Goal: Transaction & Acquisition: Subscribe to service/newsletter

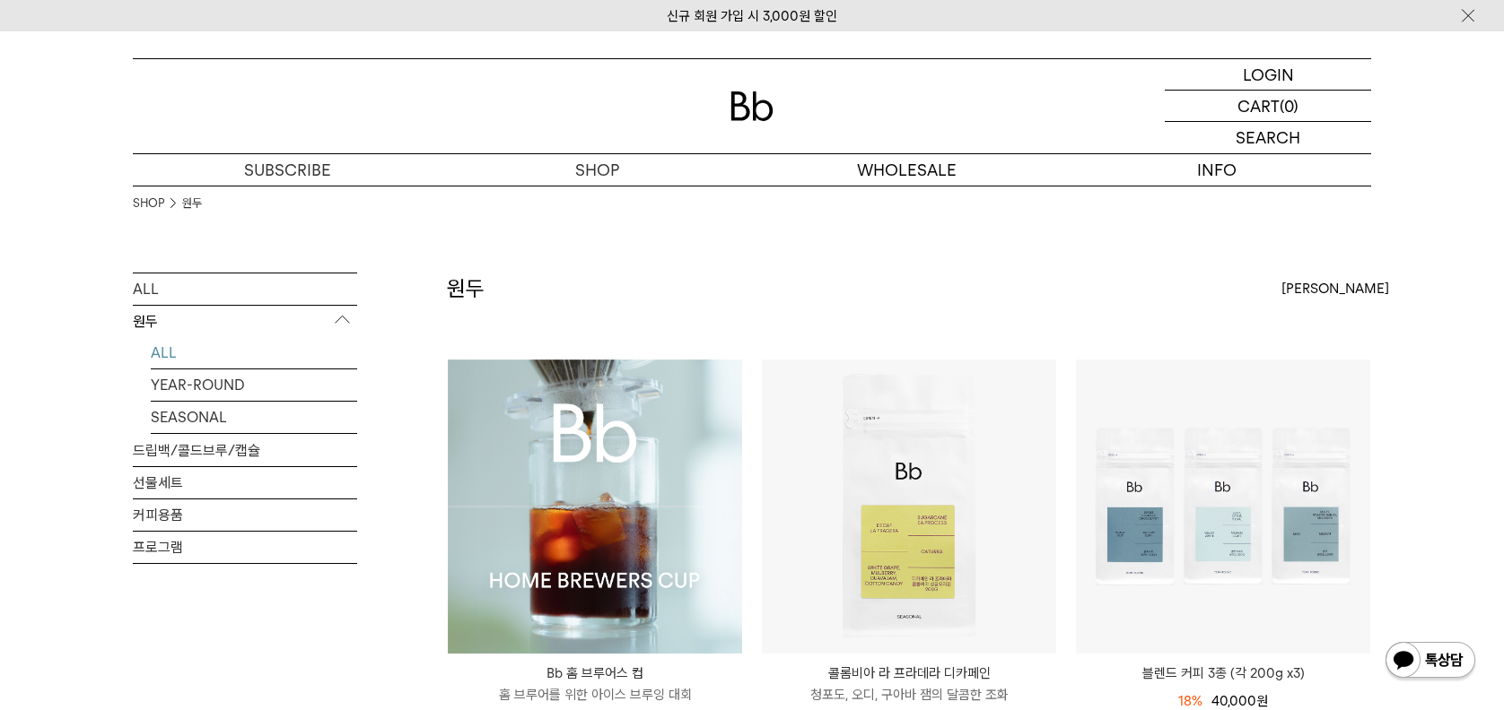
scroll to position [807, 0]
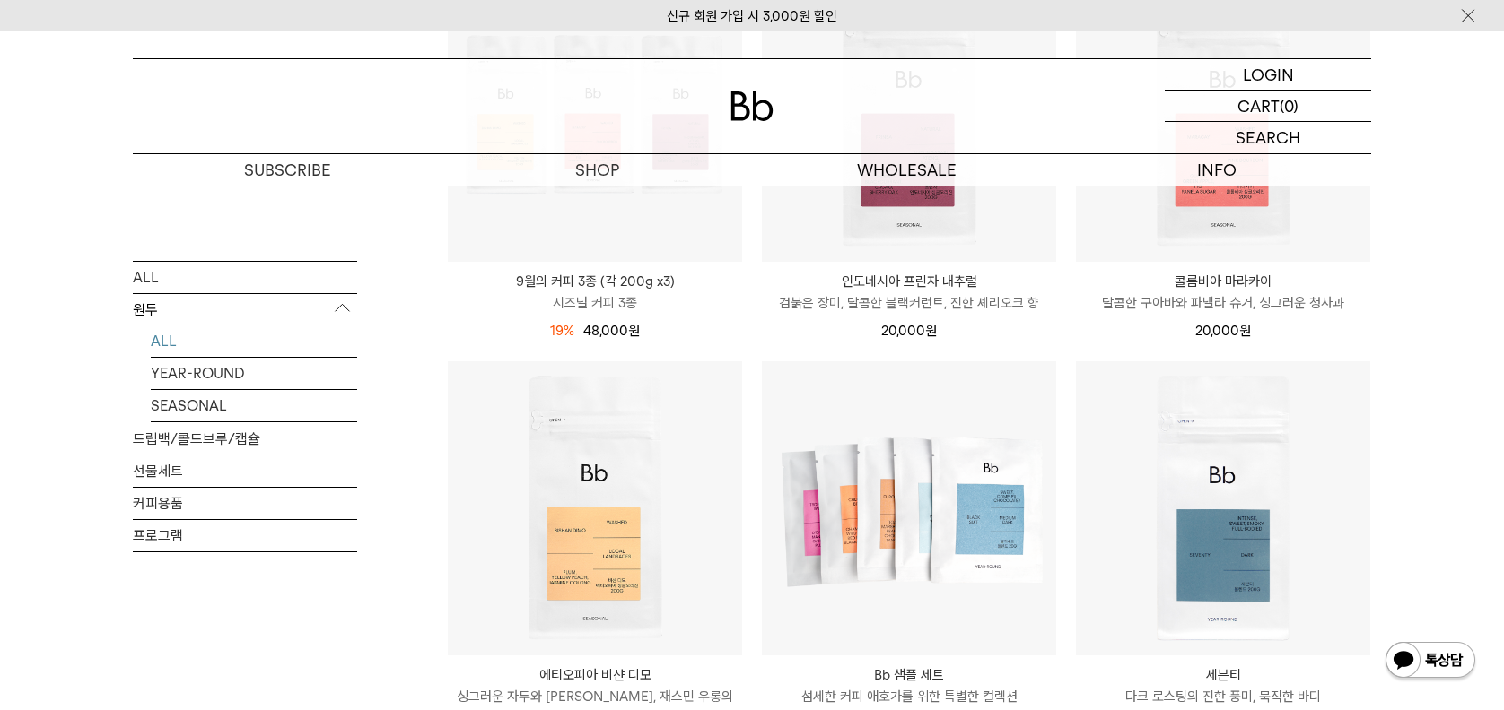
click at [761, 98] on img at bounding box center [751, 107] width 43 height 30
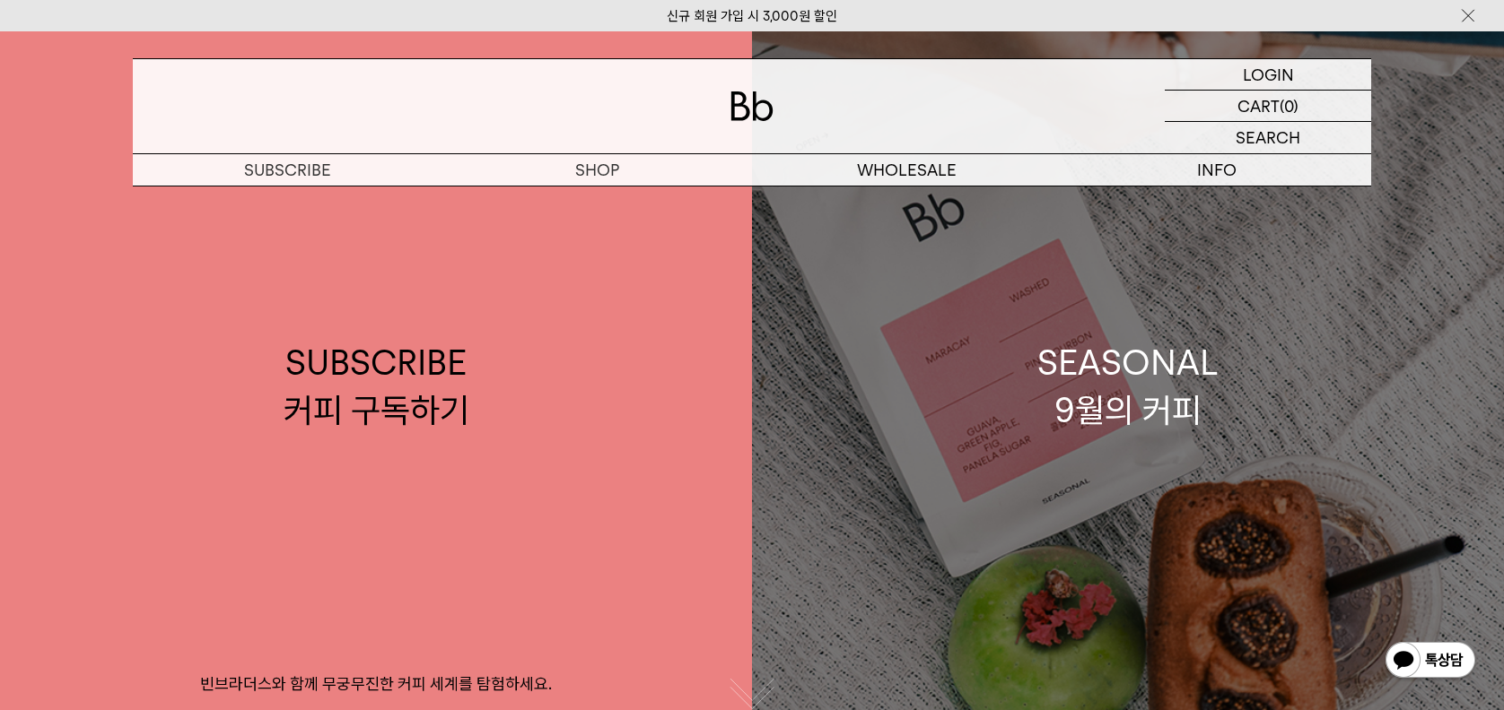
click at [1012, 459] on link "SEASONAL 9월의 커피" at bounding box center [1128, 386] width 752 height 710
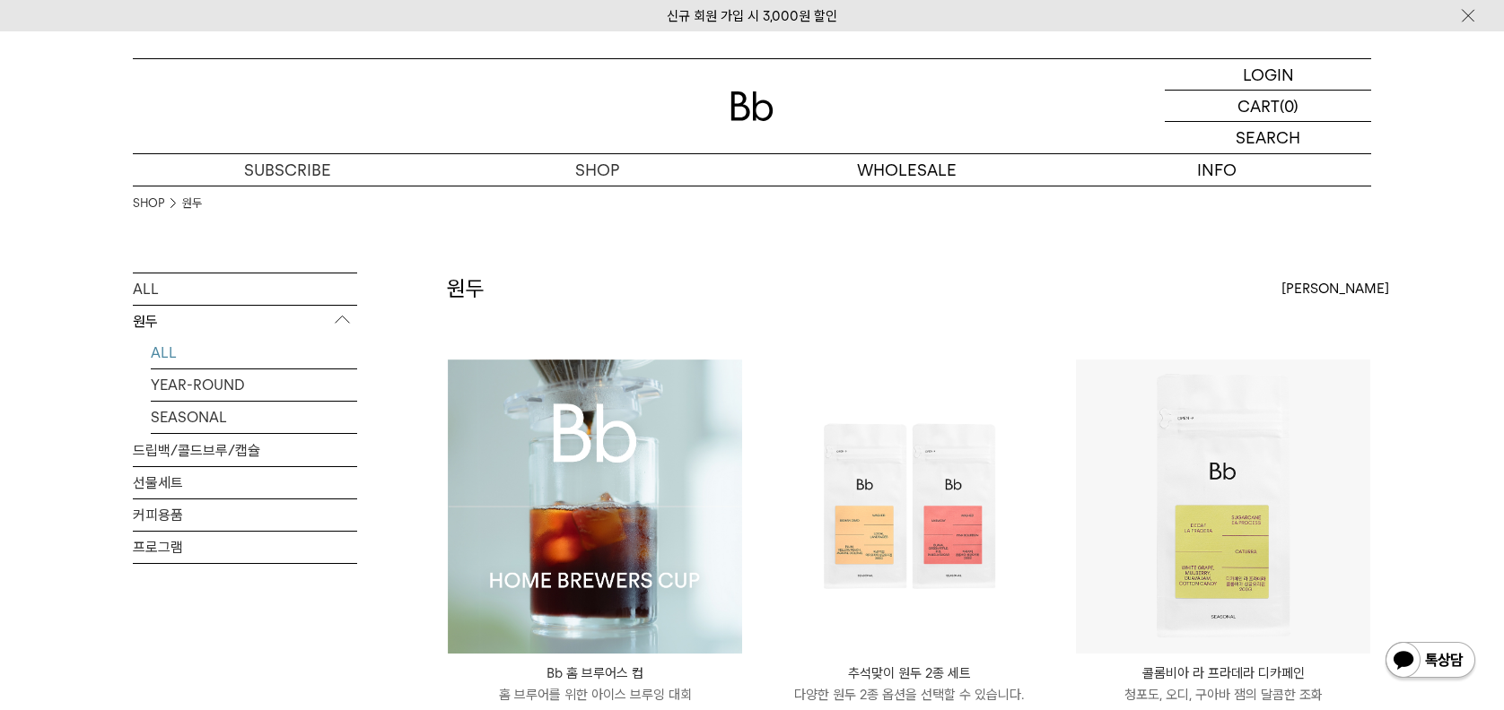
scroll to position [90, 0]
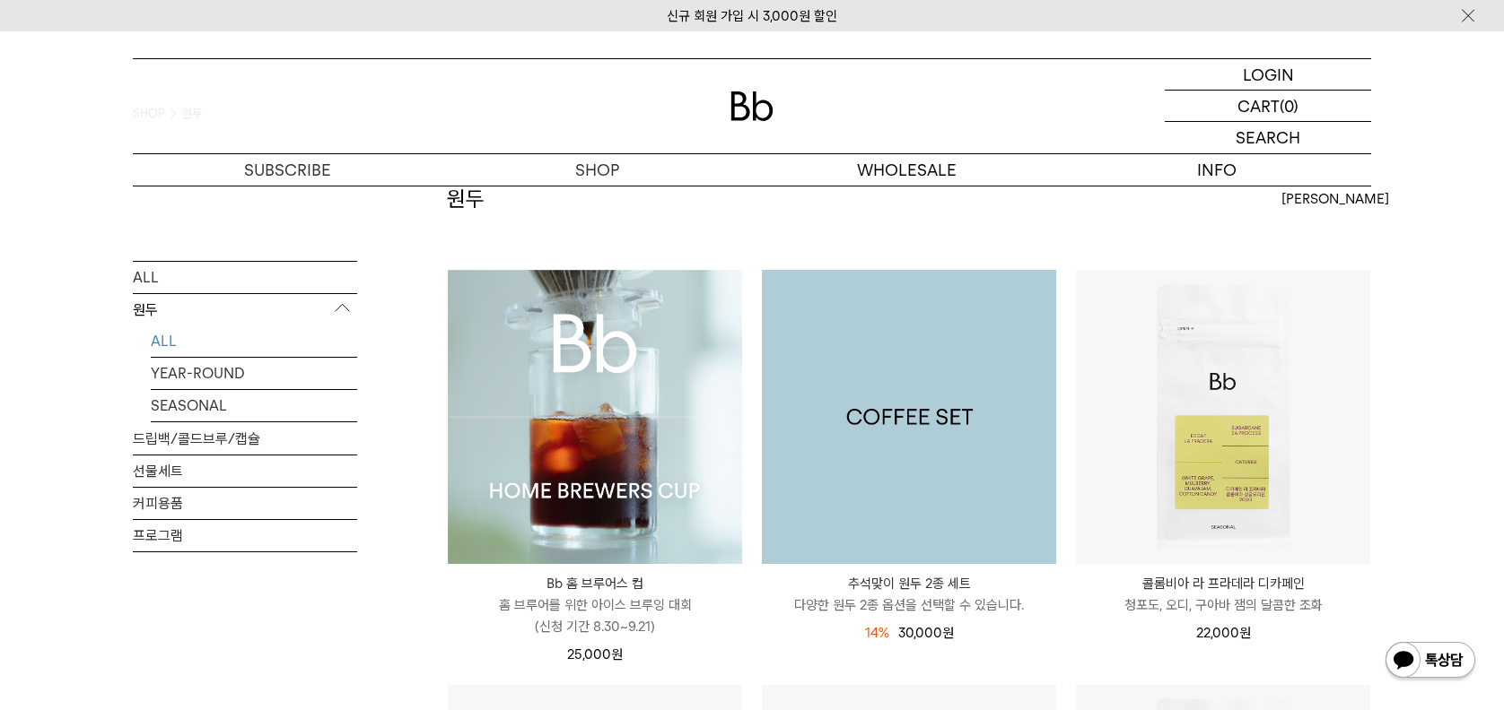
click at [909, 491] on img at bounding box center [909, 417] width 294 height 294
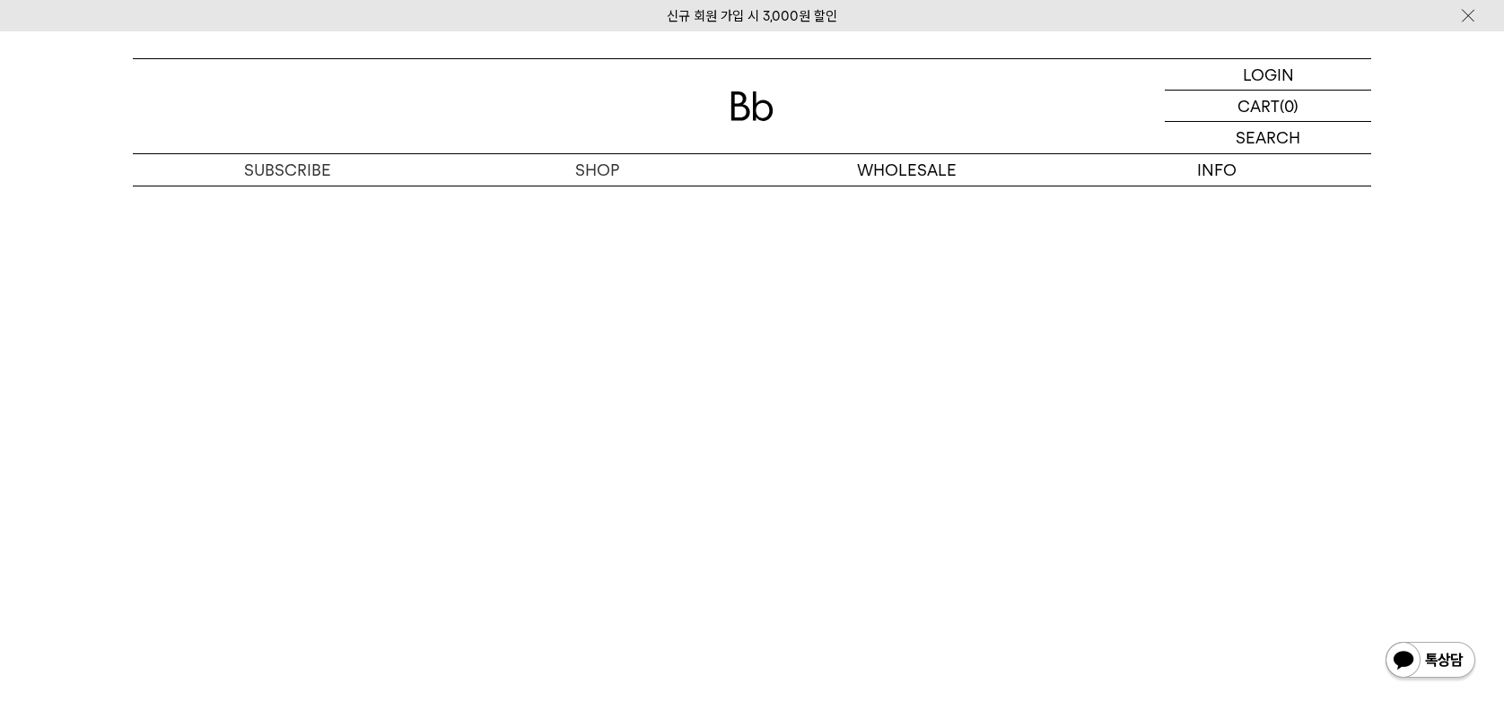
scroll to position [3140, 0]
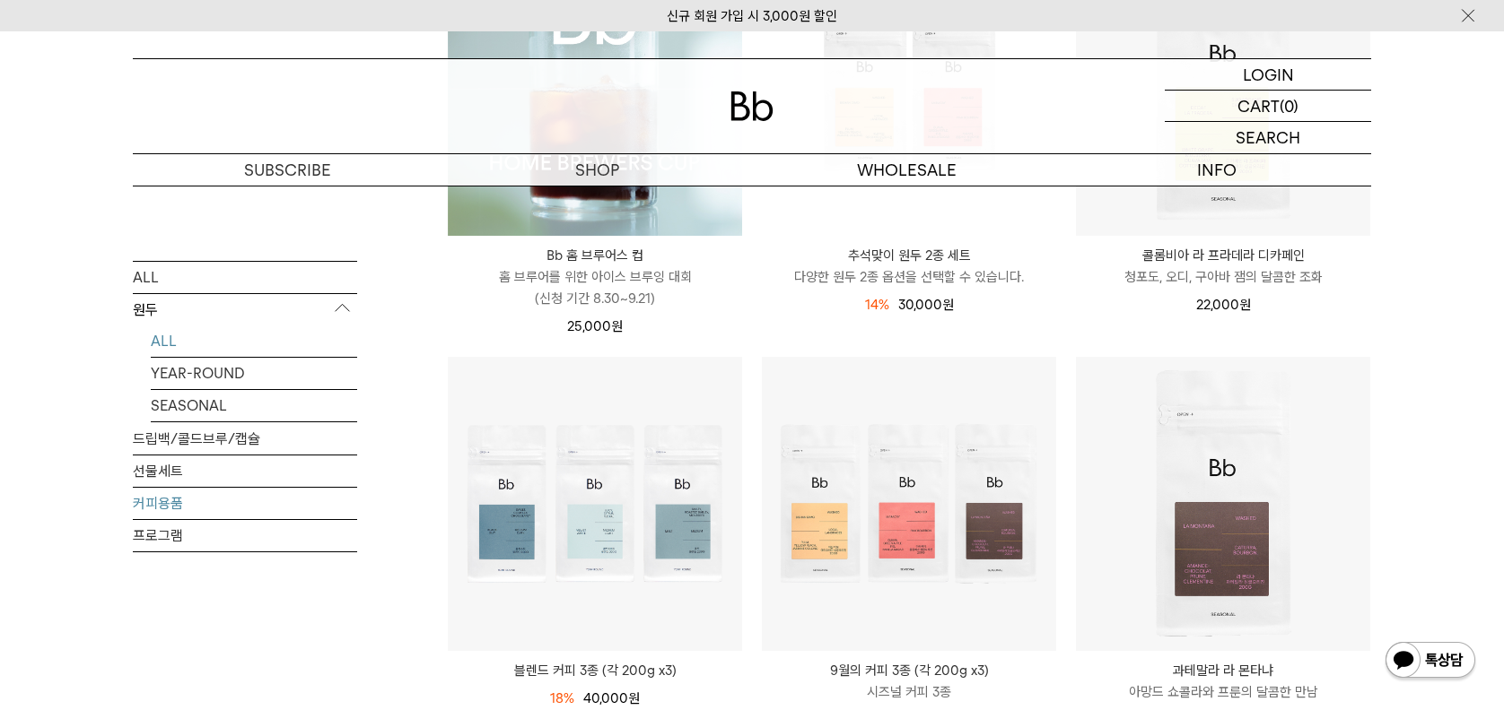
scroll to position [449, 0]
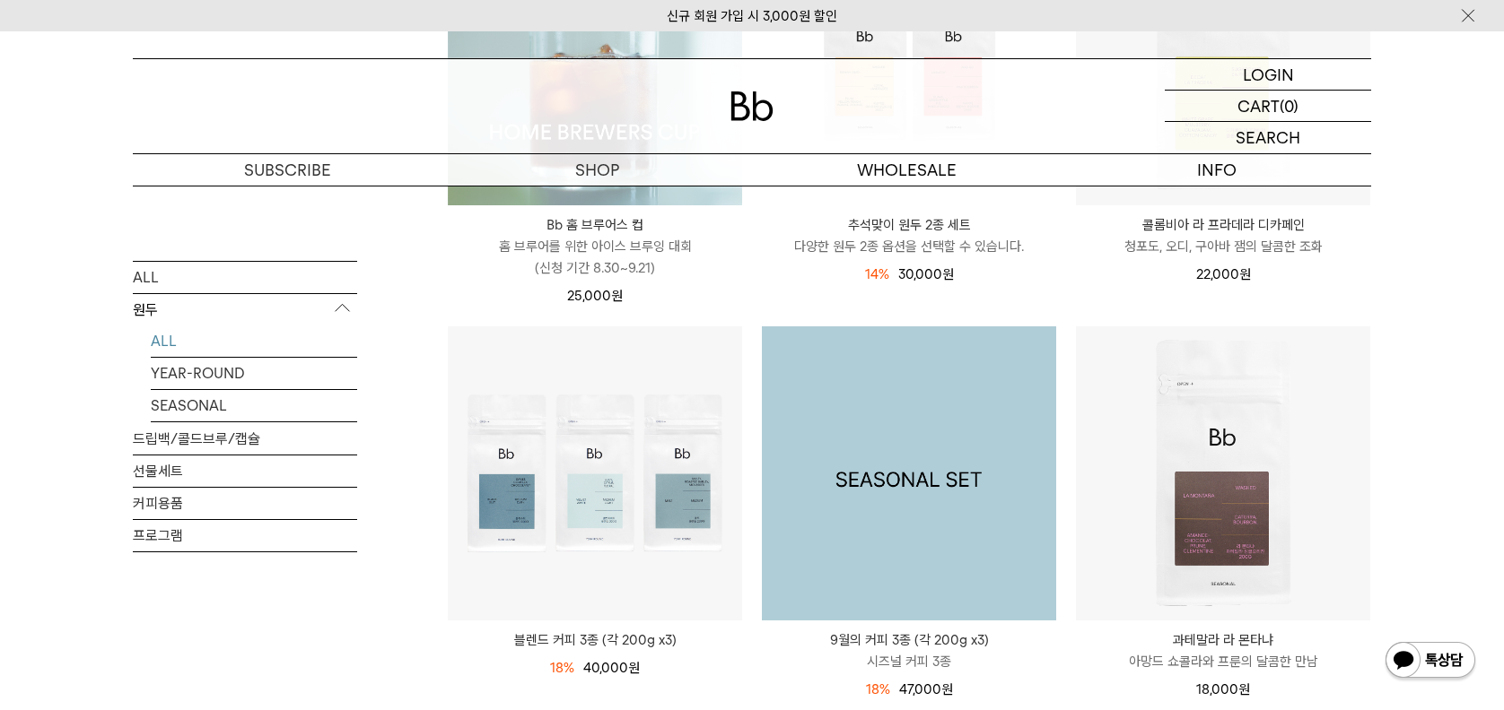
click at [897, 532] on img at bounding box center [909, 474] width 294 height 294
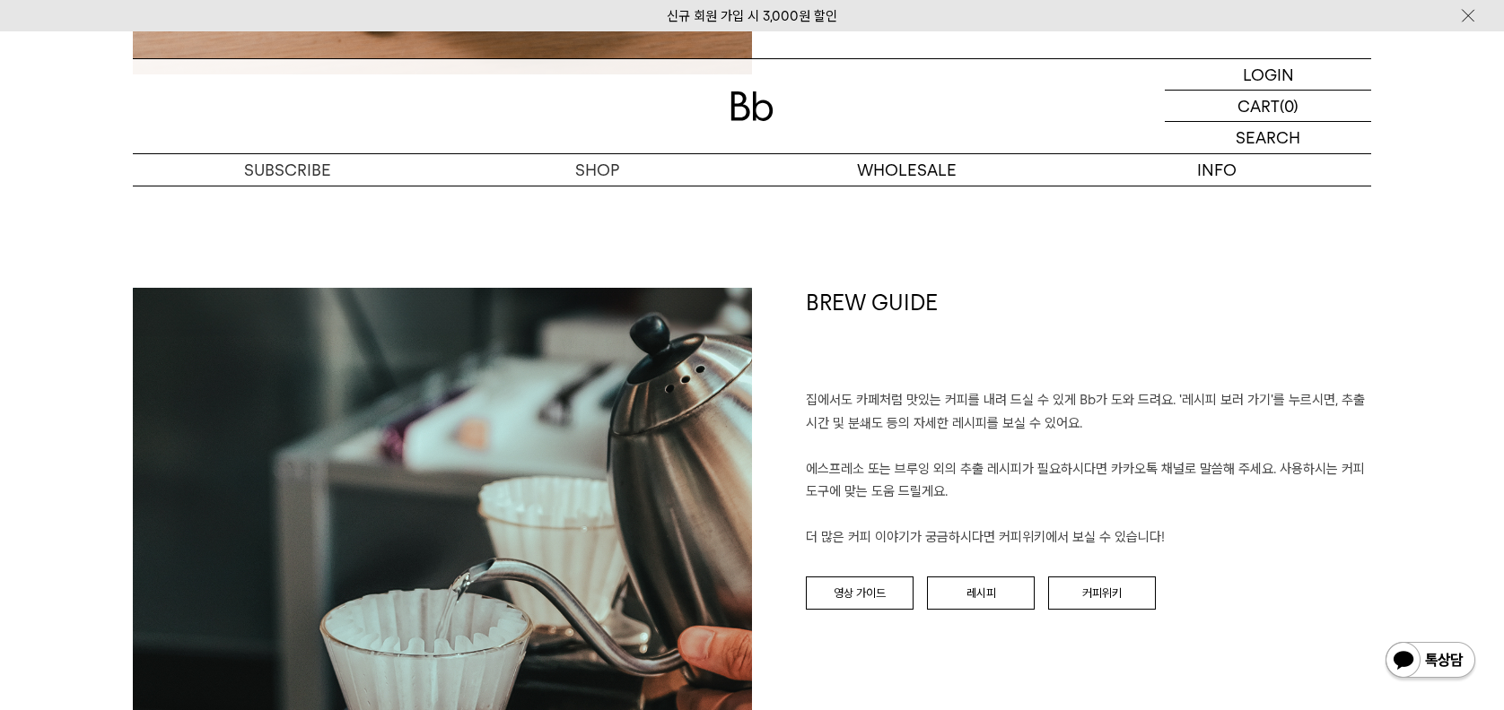
scroll to position [3678, 0]
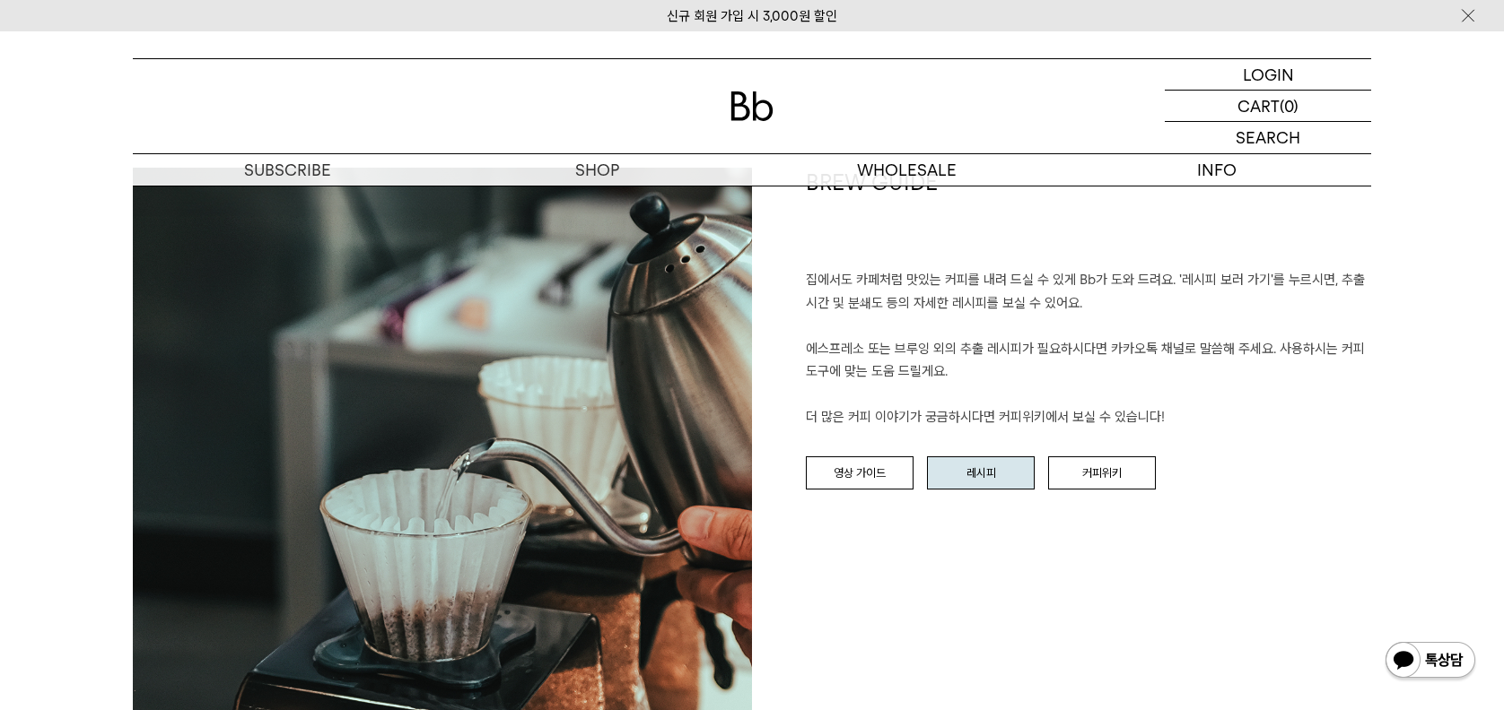
click at [978, 474] on link "레시피" at bounding box center [981, 474] width 108 height 34
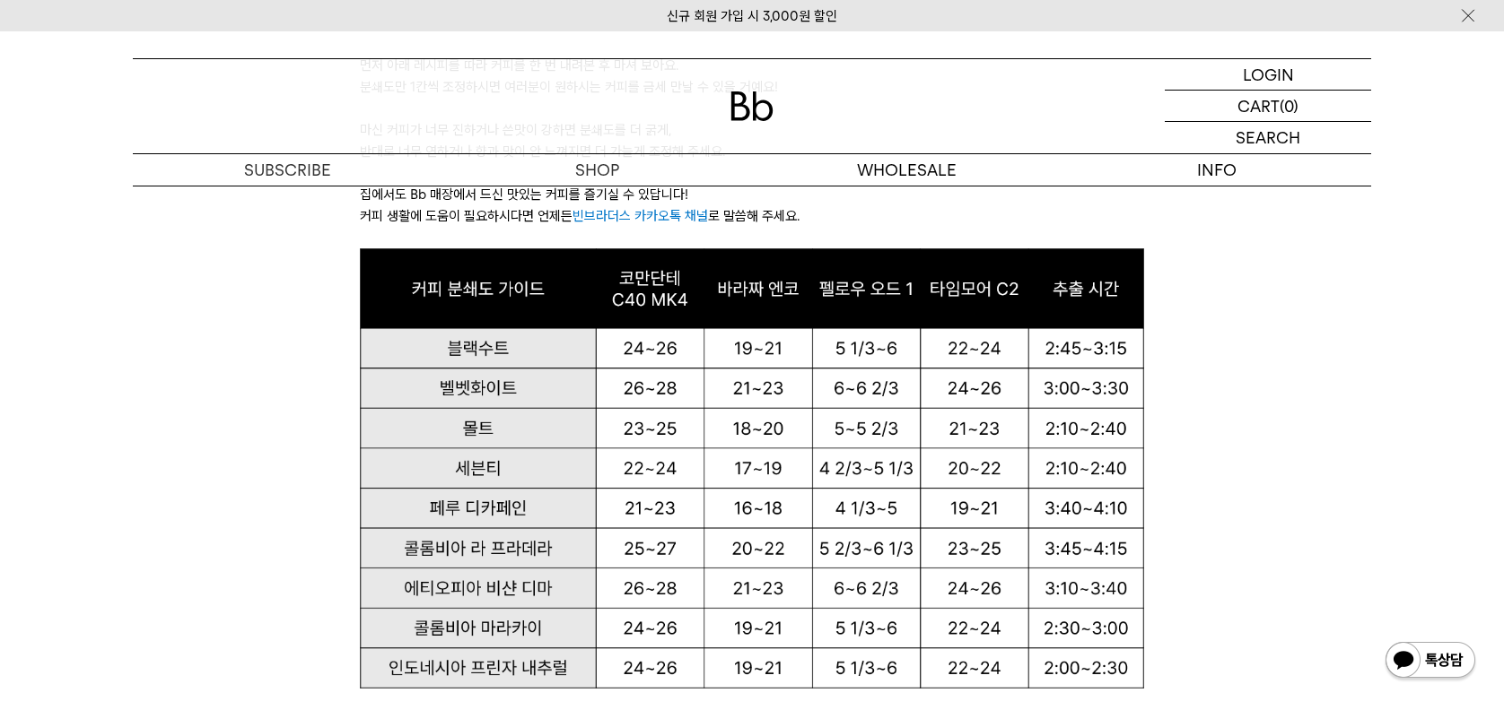
scroll to position [1346, 0]
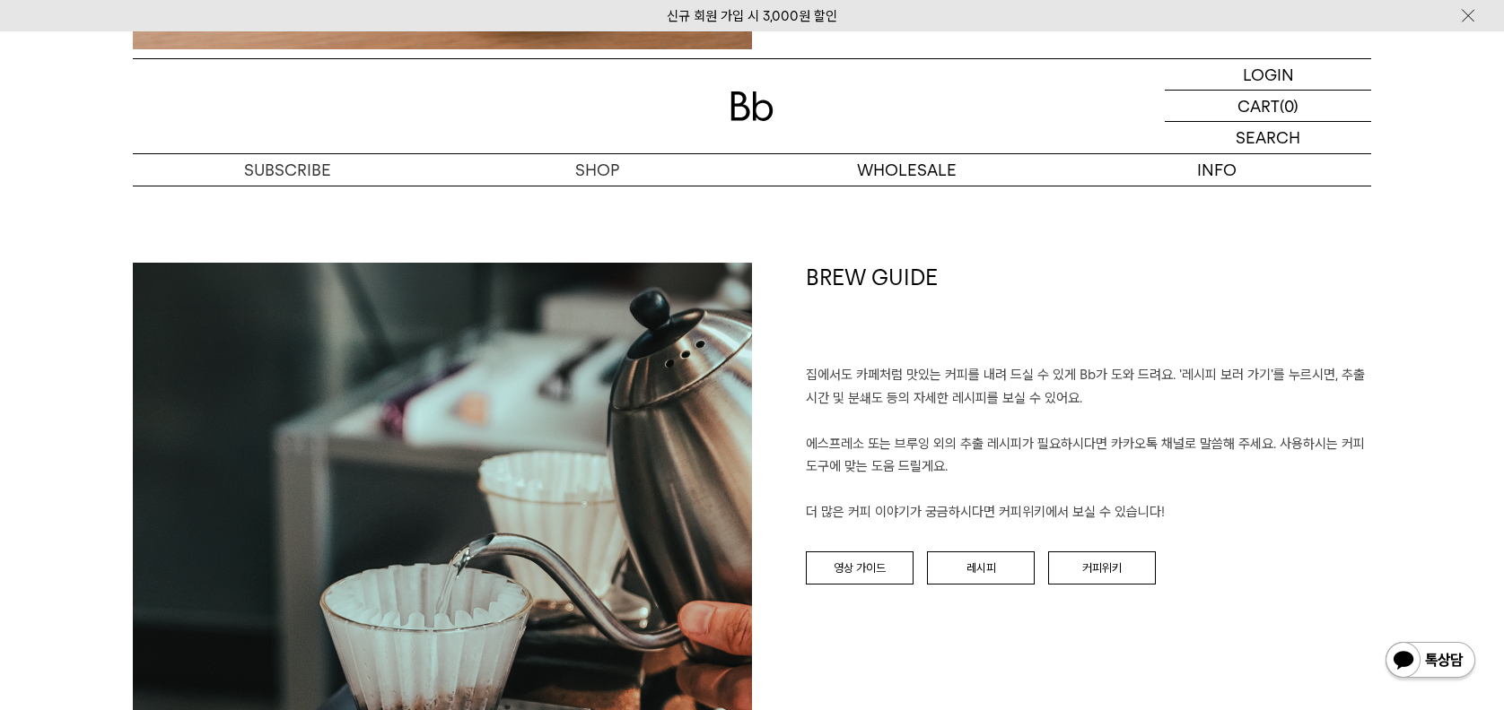
scroll to position [3608, 0]
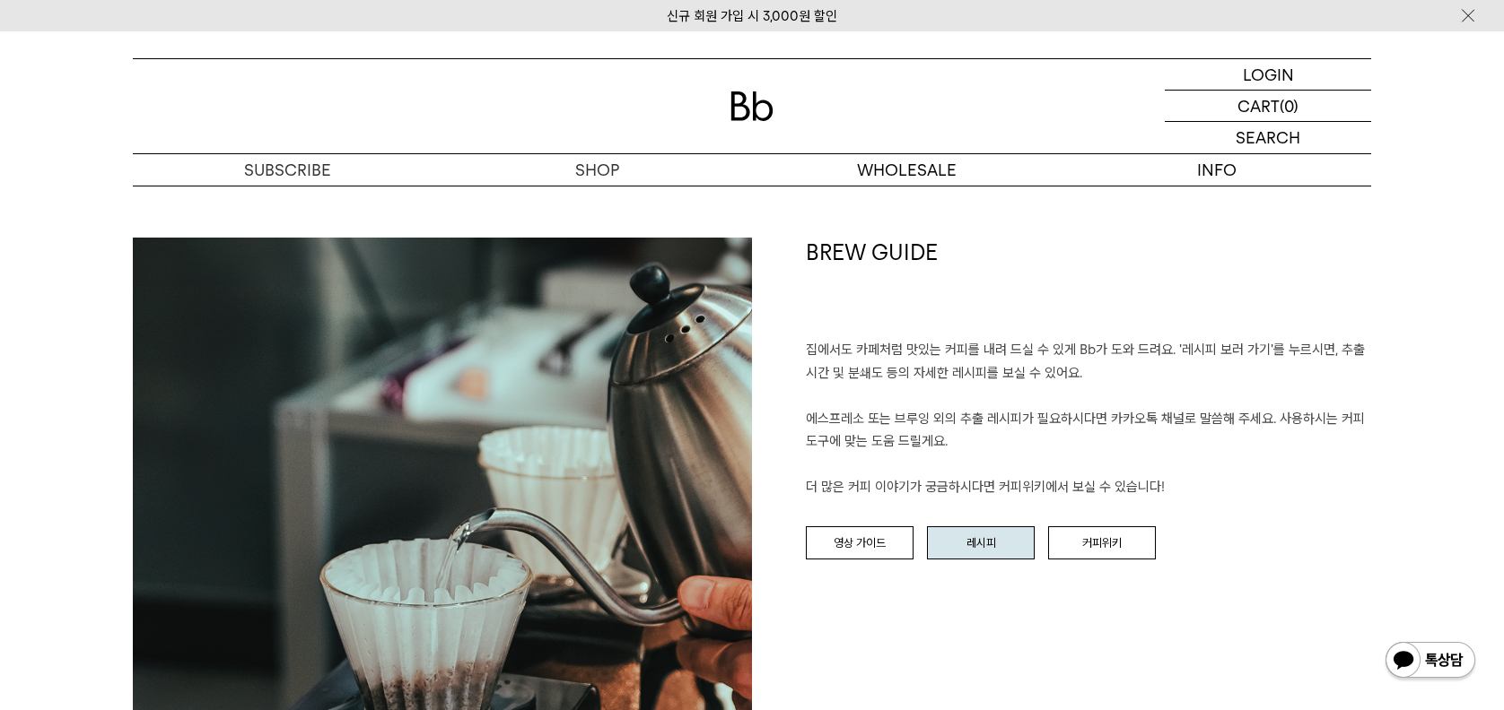
click at [937, 539] on link "레시피" at bounding box center [981, 544] width 108 height 34
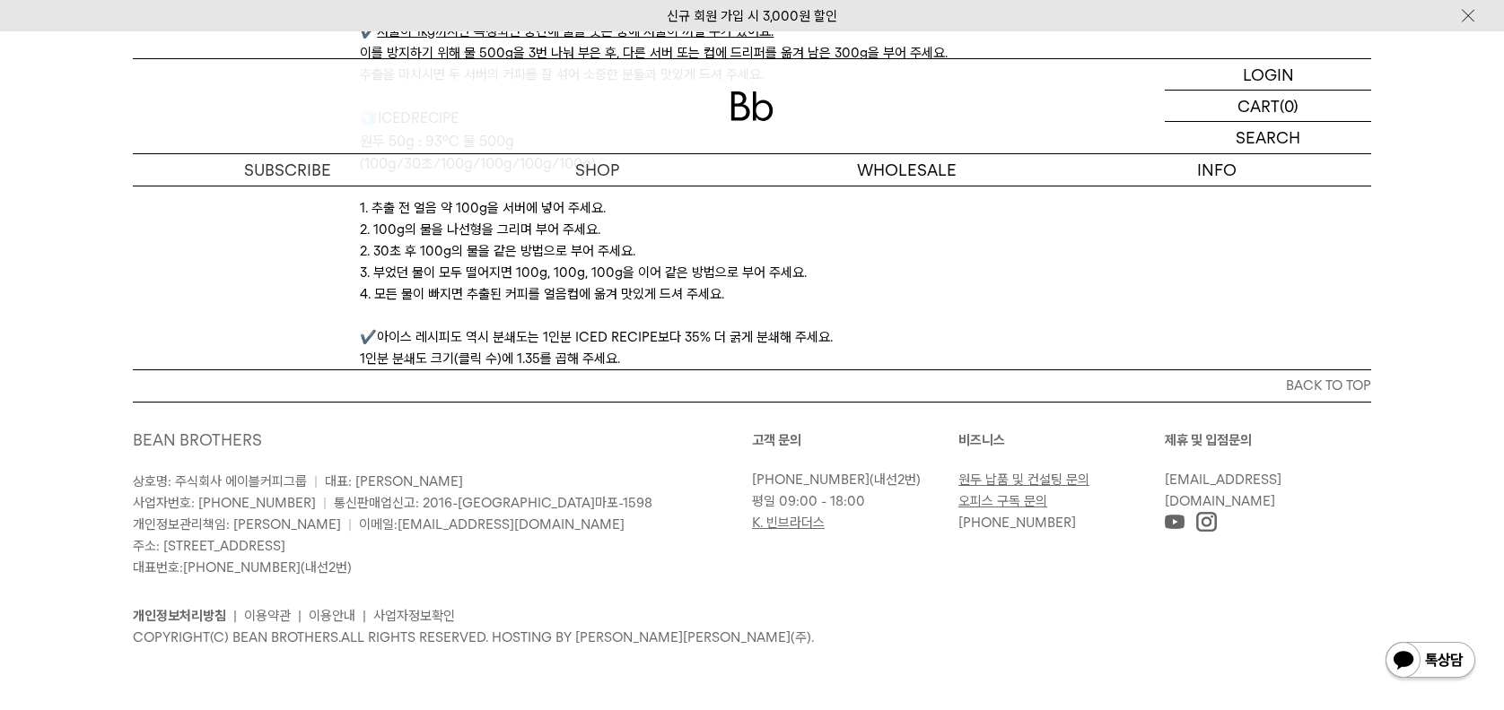
scroll to position [6118, 0]
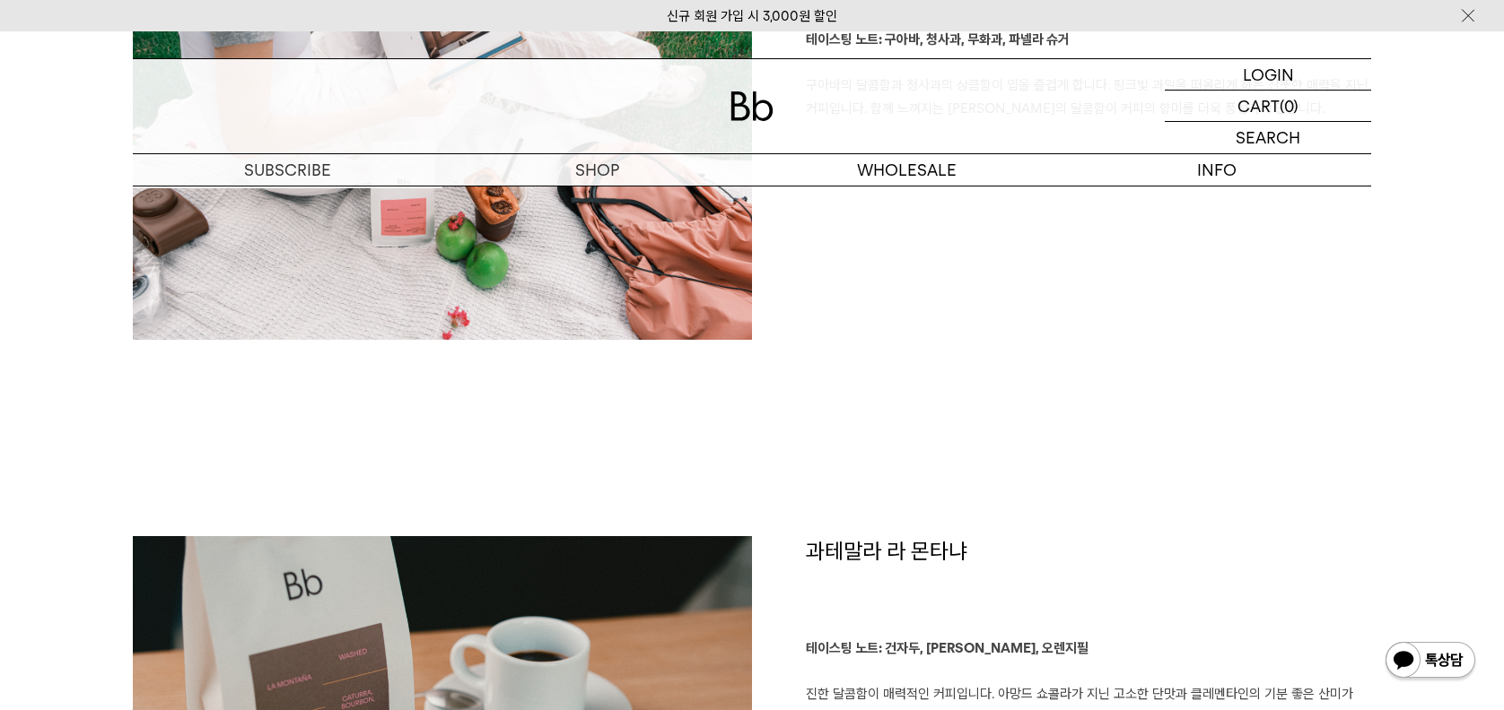
scroll to position [2352, 0]
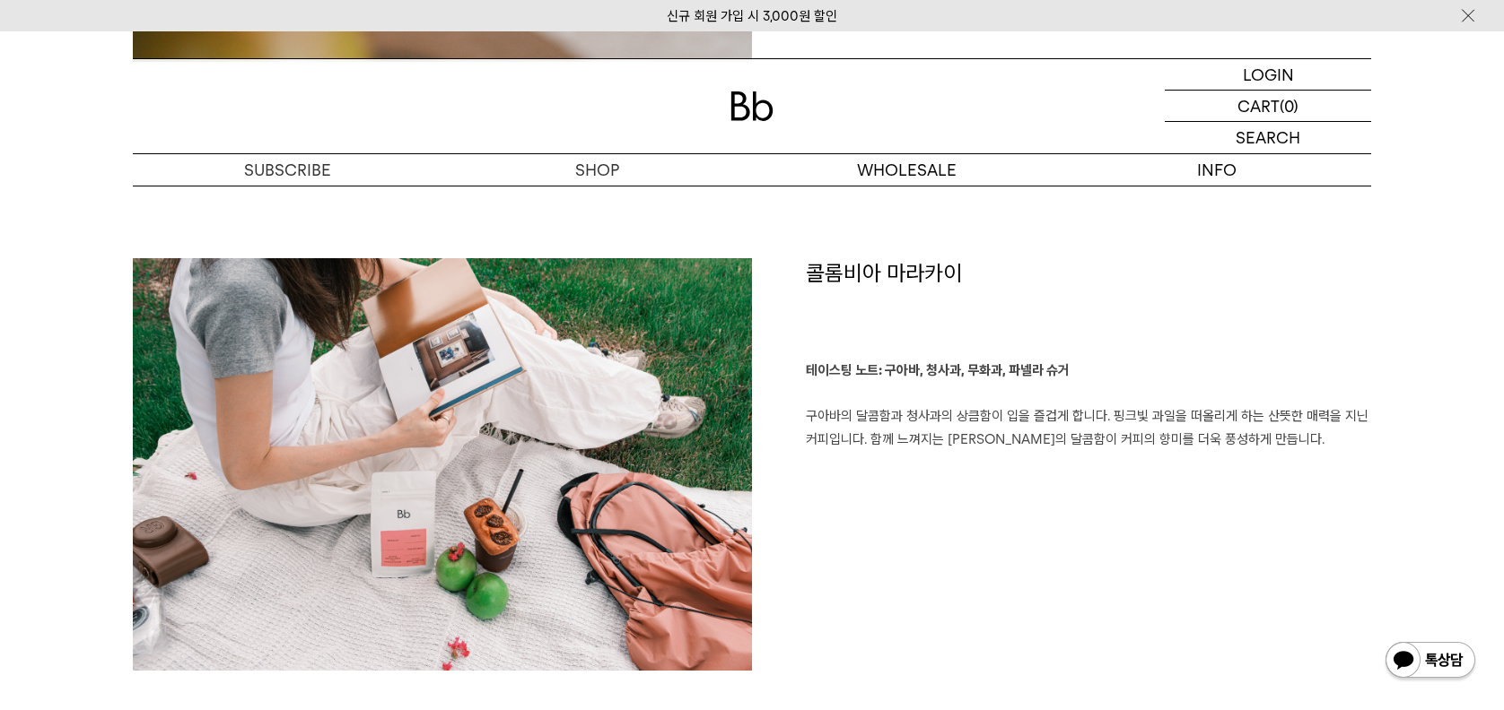
click at [766, 115] on img at bounding box center [751, 107] width 43 height 30
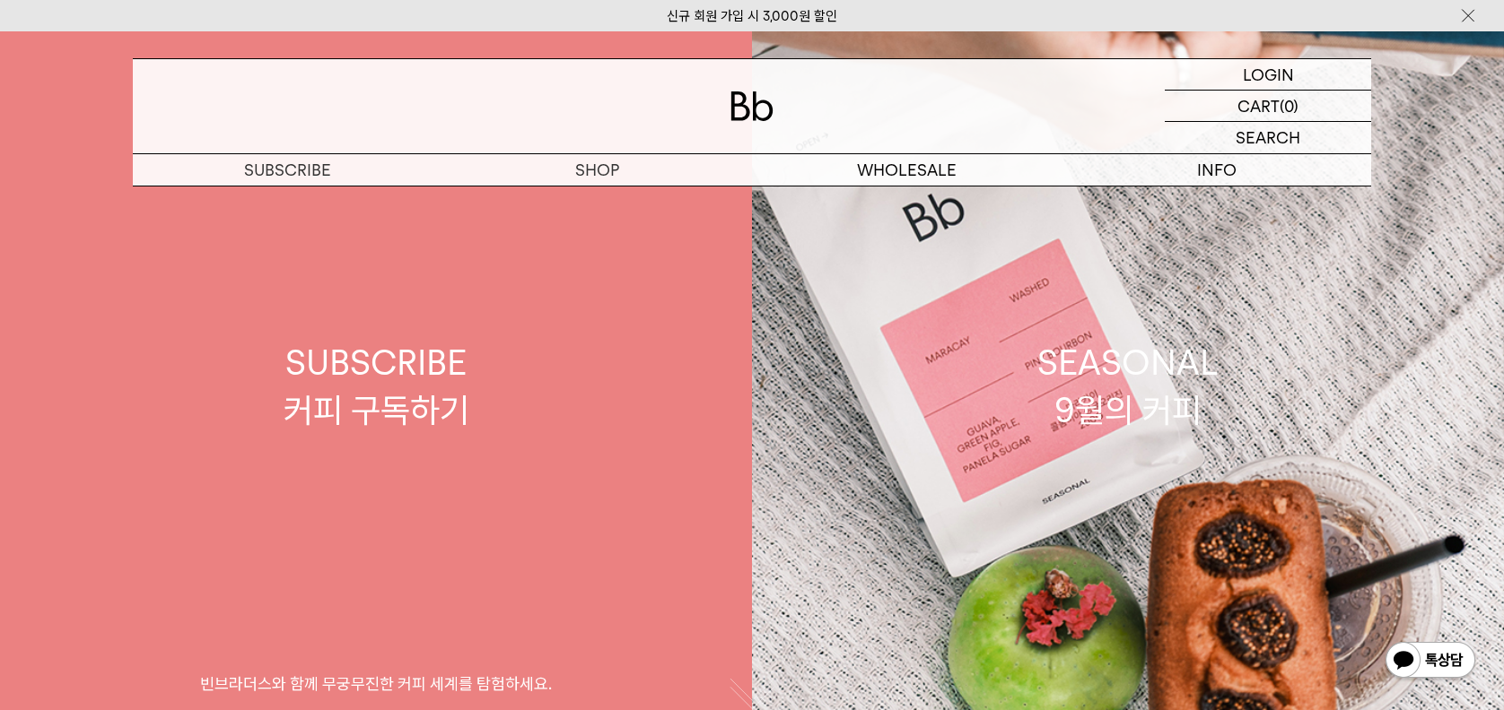
click at [350, 371] on div "SUBSCRIBE 커피 구독하기" at bounding box center [376, 386] width 186 height 95
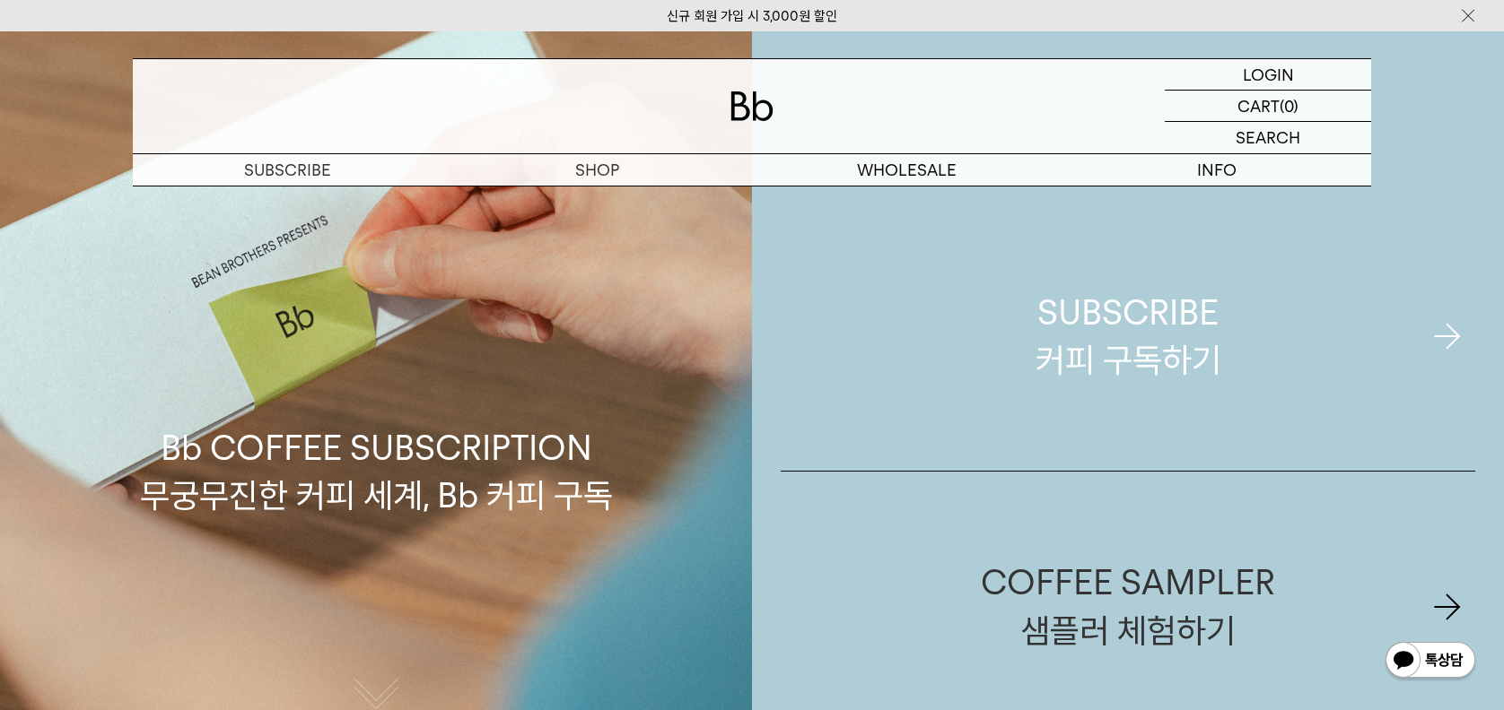
click at [1060, 377] on div "SUBSCRIBE 커피 구독하기" at bounding box center [1128, 336] width 186 height 95
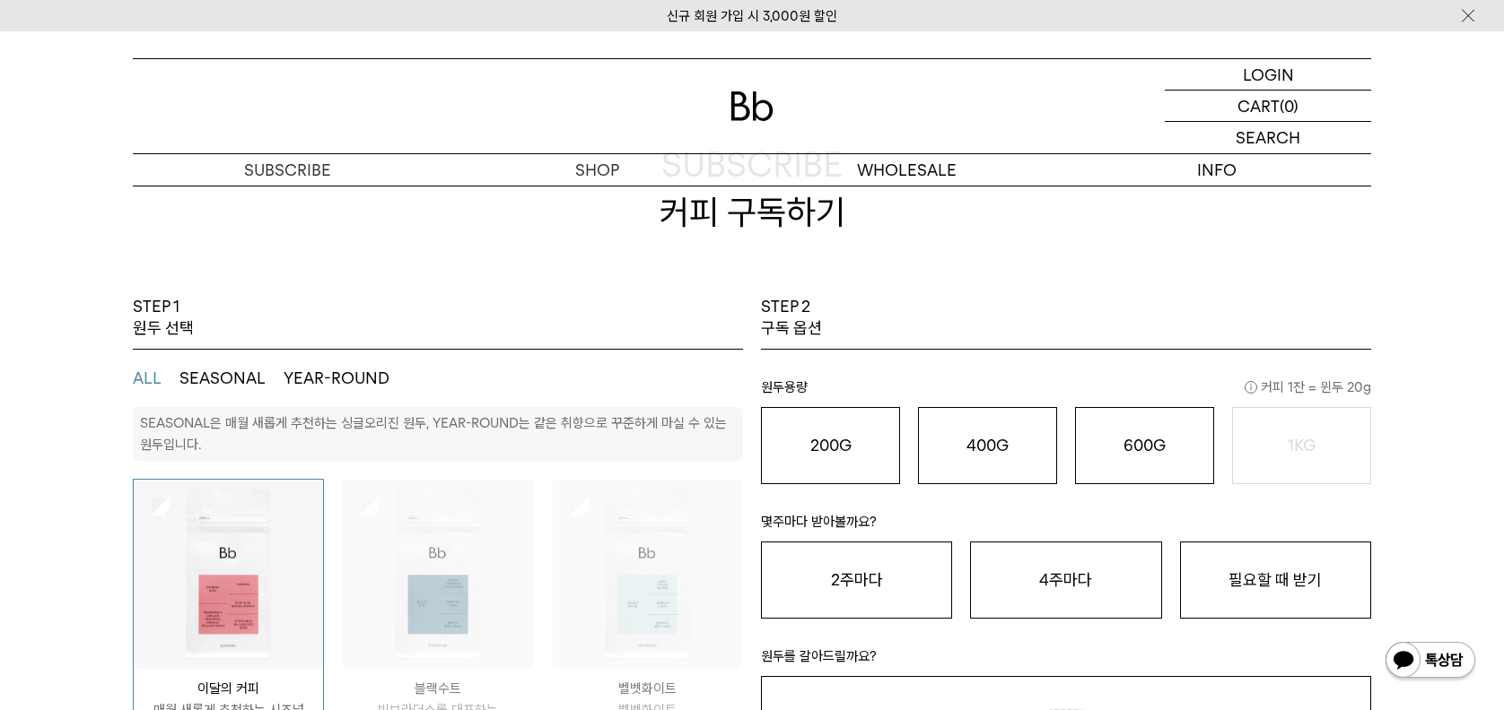
scroll to position [90, 0]
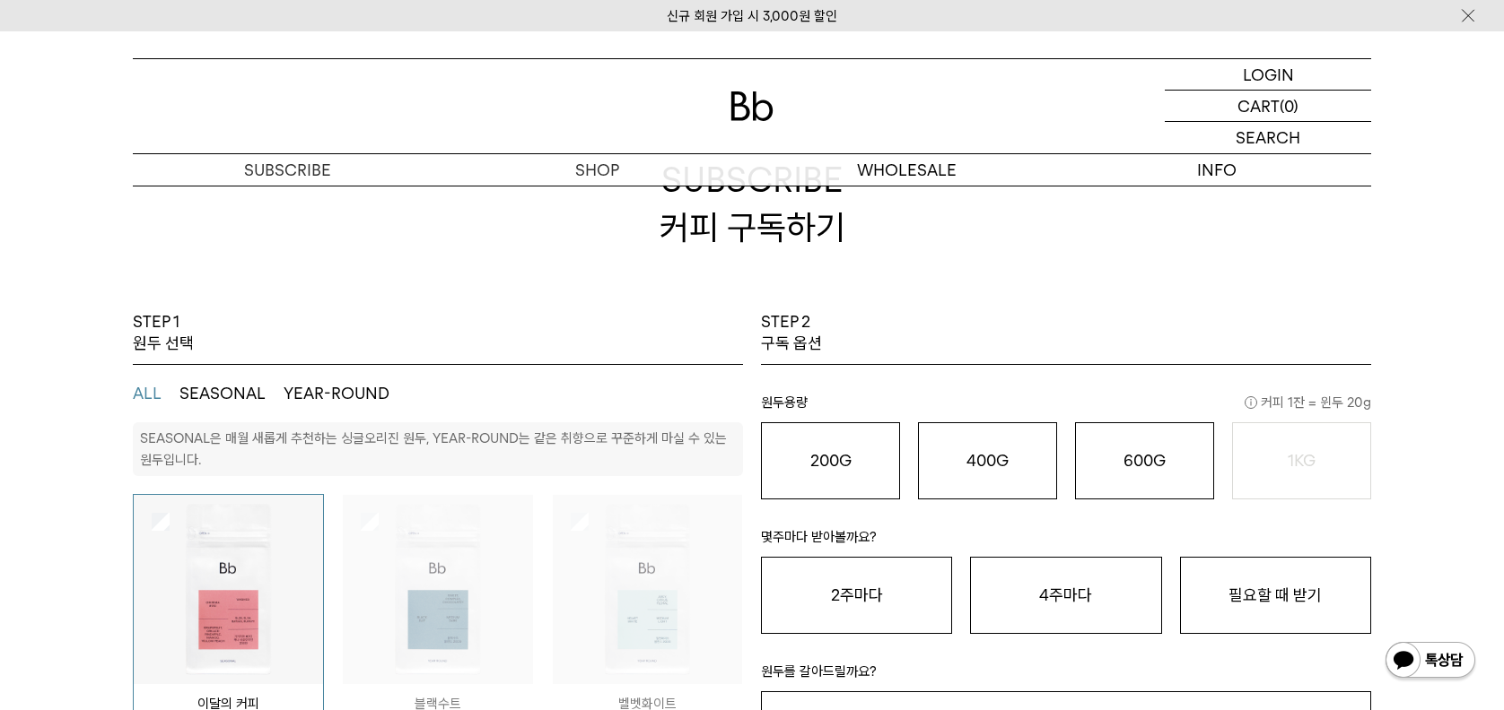
click at [232, 388] on button "SEASONAL" at bounding box center [222, 394] width 86 height 22
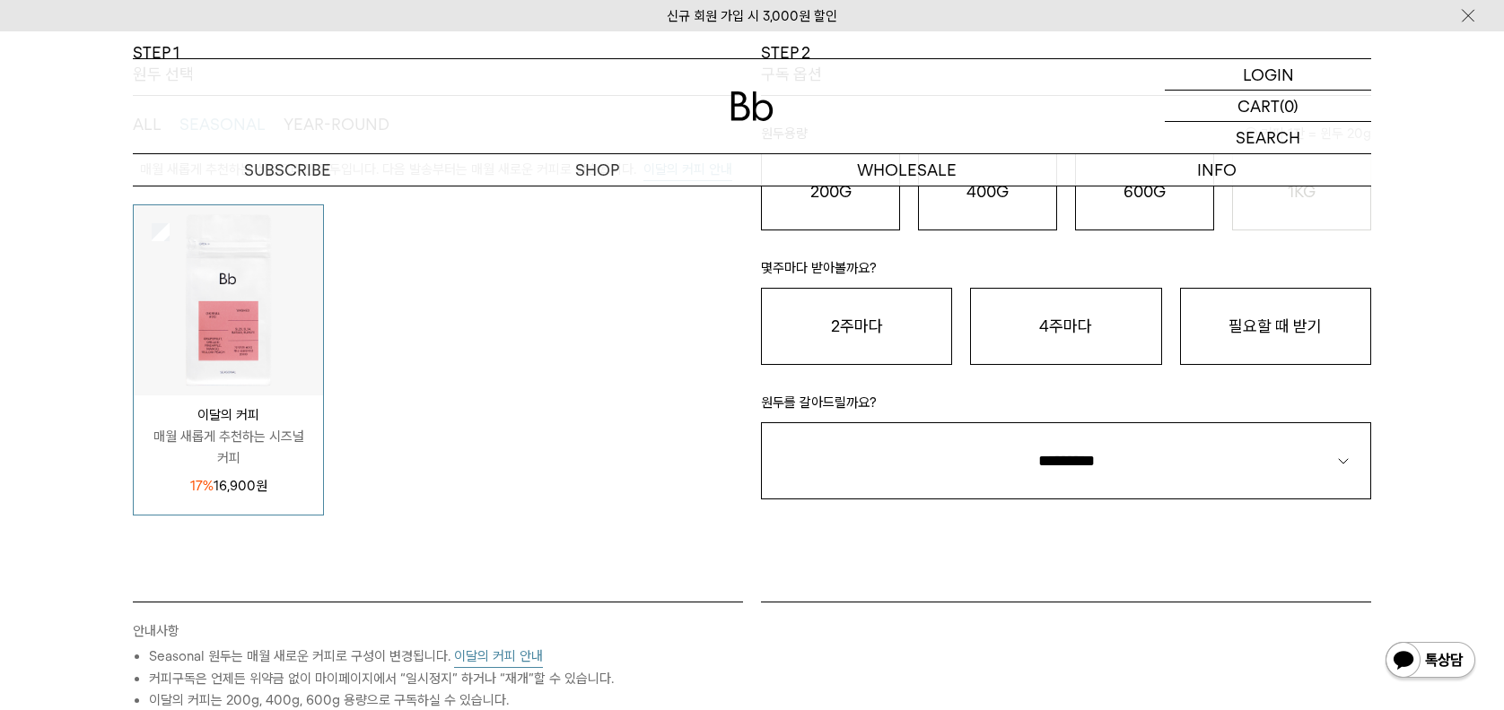
scroll to position [269, 0]
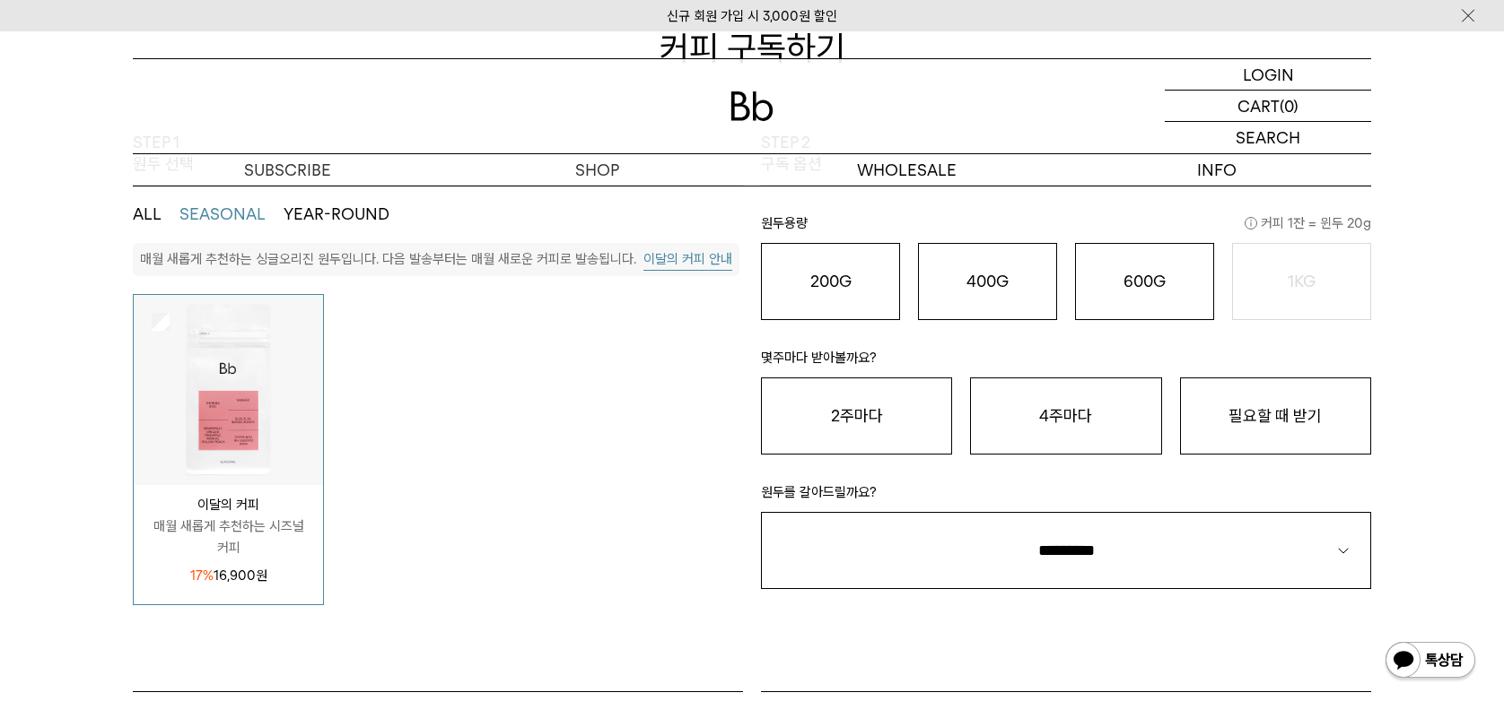
click at [706, 265] on button "이달의 커피 안내" at bounding box center [687, 259] width 89 height 22
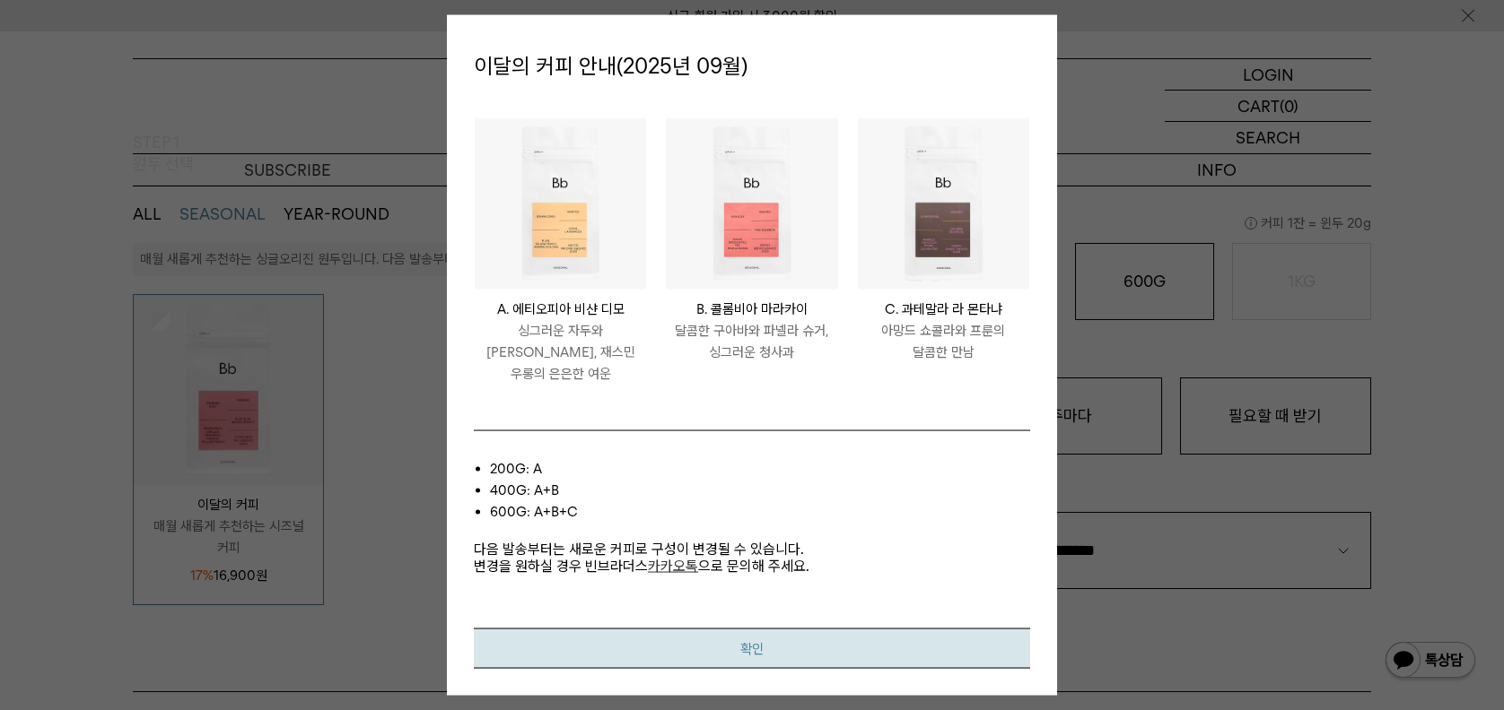
click at [727, 640] on button "확인" at bounding box center [752, 648] width 556 height 40
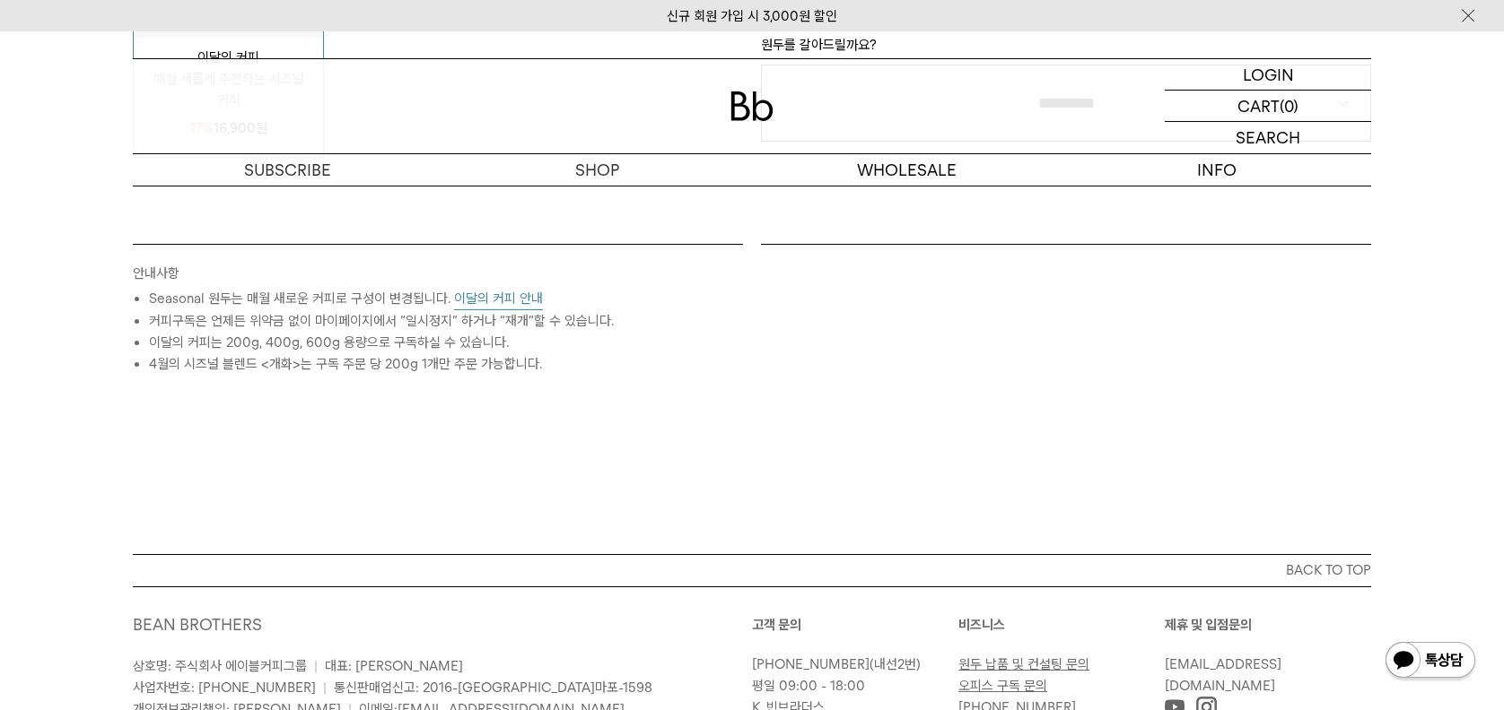
scroll to position [718, 0]
click at [503, 302] on button "이달의 커피 안내" at bounding box center [498, 298] width 89 height 22
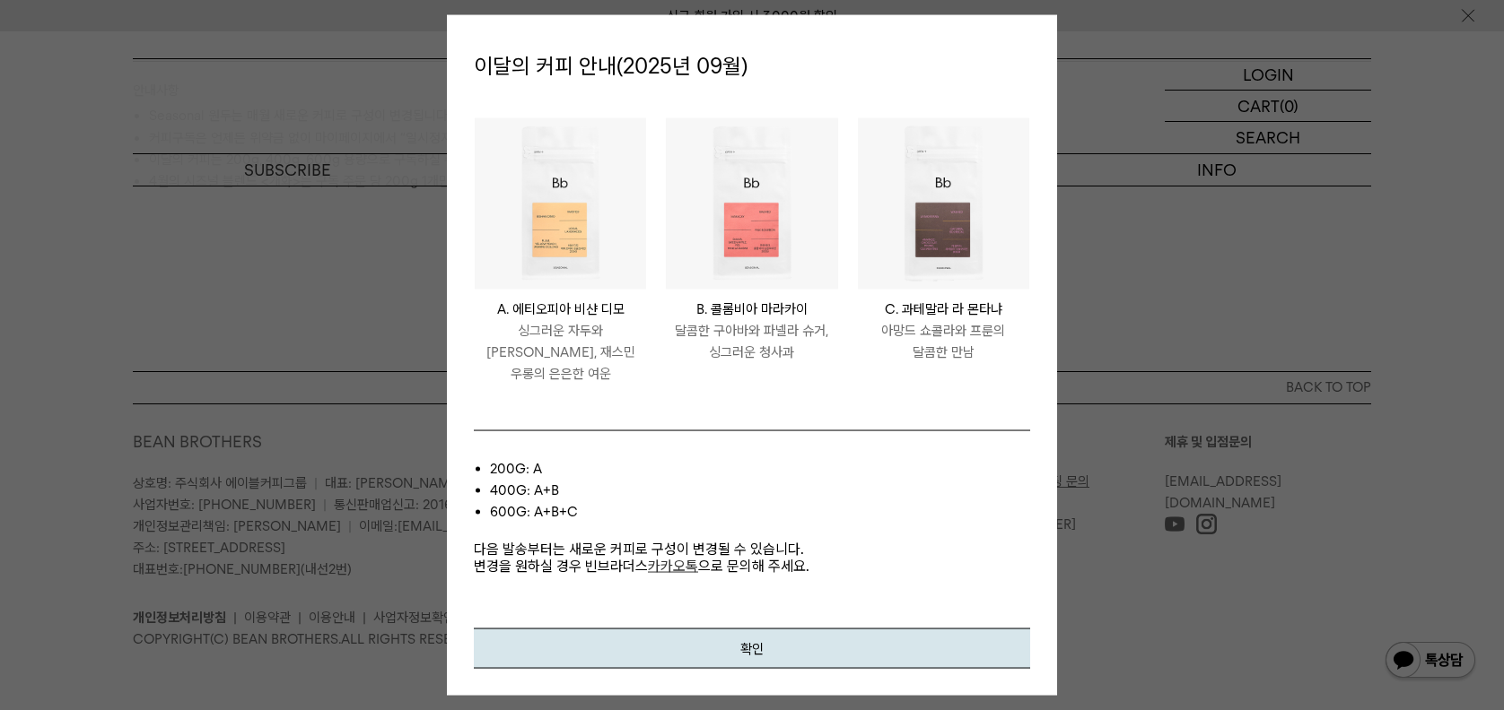
scroll to position [902, 0]
click at [678, 628] on button "확인" at bounding box center [752, 648] width 556 height 40
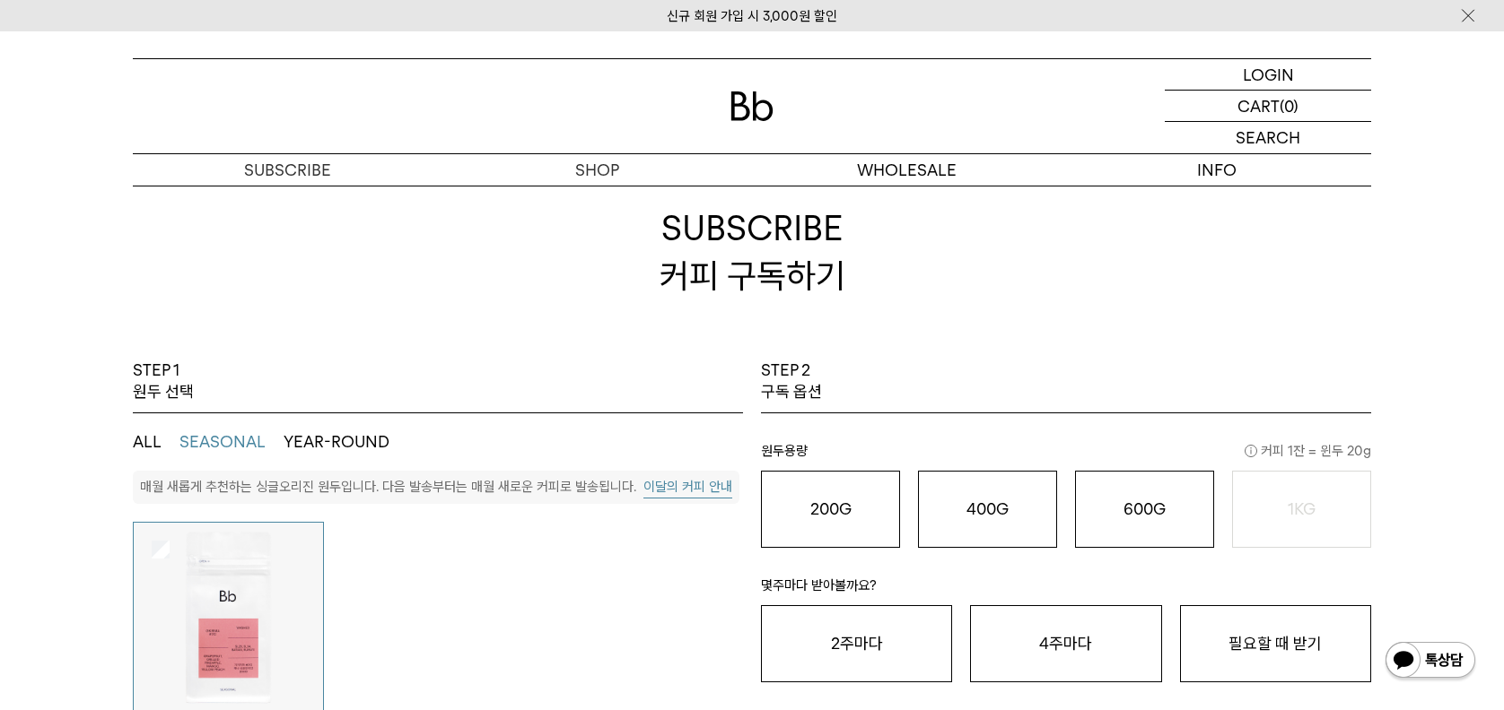
scroll to position [0, 0]
